Goal: Transaction & Acquisition: Purchase product/service

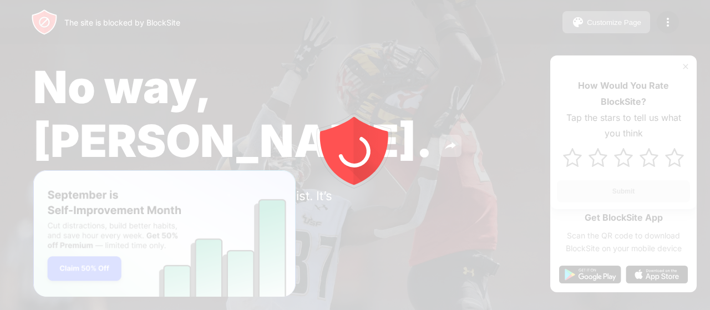
click at [478, 307] on div at bounding box center [355, 155] width 710 height 310
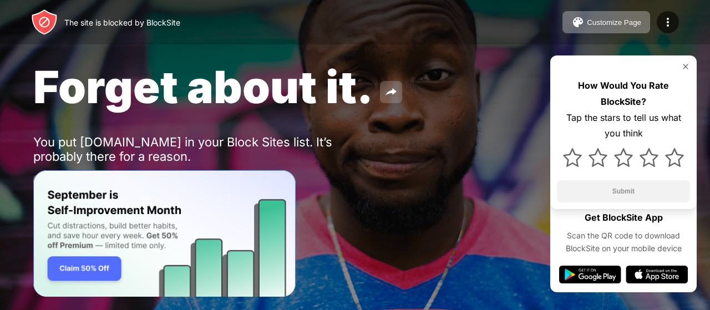
click at [388, 85] on img at bounding box center [390, 91] width 13 height 13
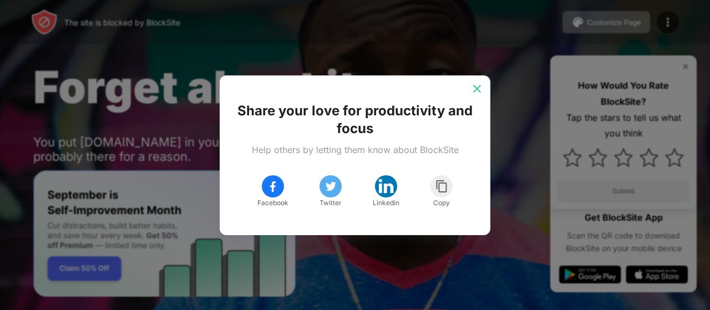
drag, startPoint x: 476, startPoint y: 83, endPoint x: 647, endPoint y: 87, distance: 170.9
click at [483, 83] on div at bounding box center [477, 89] width 18 height 18
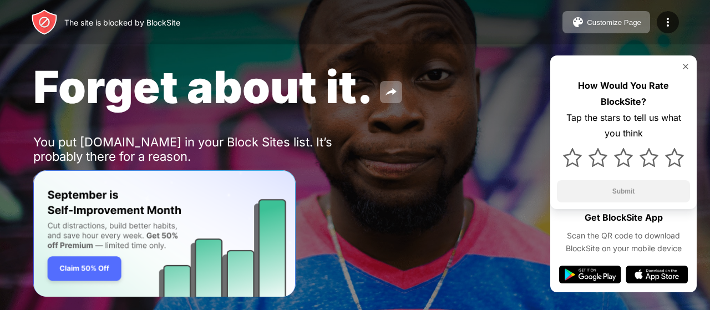
click at [70, 268] on img "Banner Message" at bounding box center [164, 233] width 262 height 127
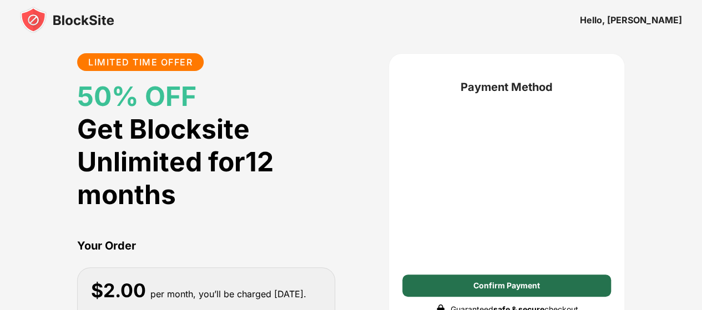
click at [546, 287] on div "Confirm Payment" at bounding box center [506, 286] width 208 height 22
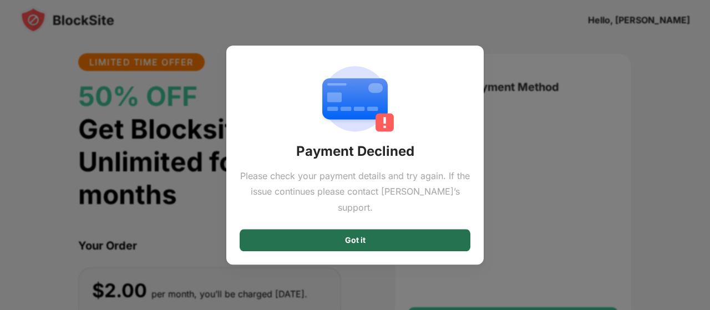
click at [375, 236] on div "Got it" at bounding box center [355, 240] width 231 height 22
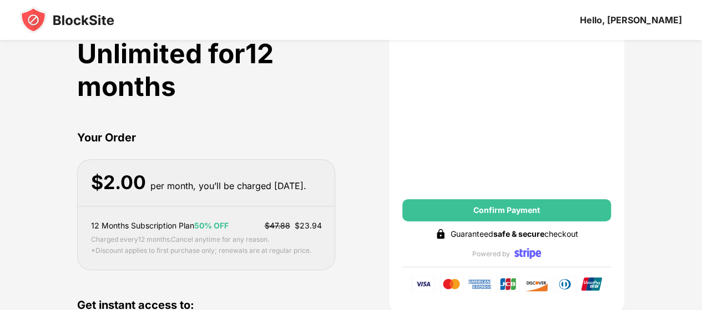
scroll to position [111, 0]
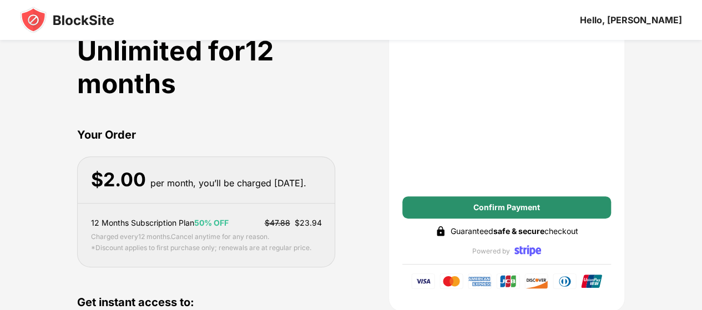
click at [476, 200] on div "Confirm Payment" at bounding box center [506, 207] width 208 height 22
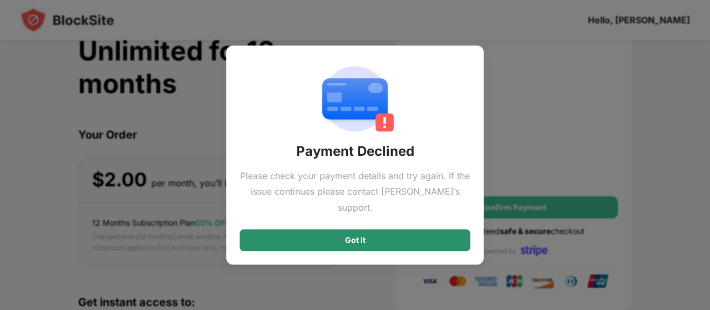
click at [407, 237] on div "Got it" at bounding box center [355, 240] width 231 height 22
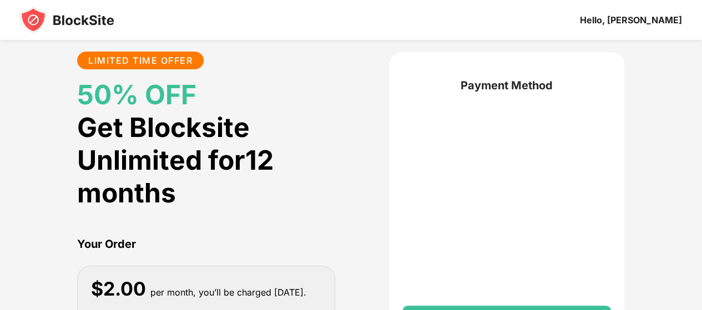
scroll to position [0, 0]
